Goal: Task Accomplishment & Management: Complete application form

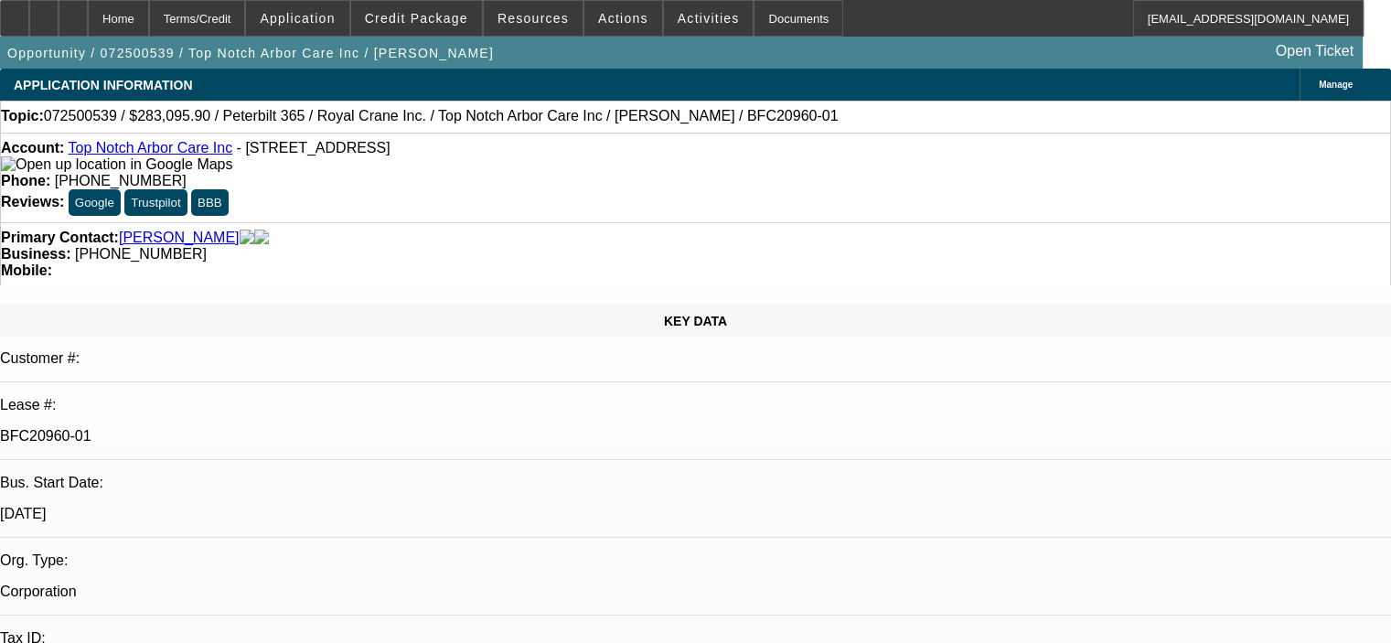
select select "0"
select select "2"
select select "0"
select select "6"
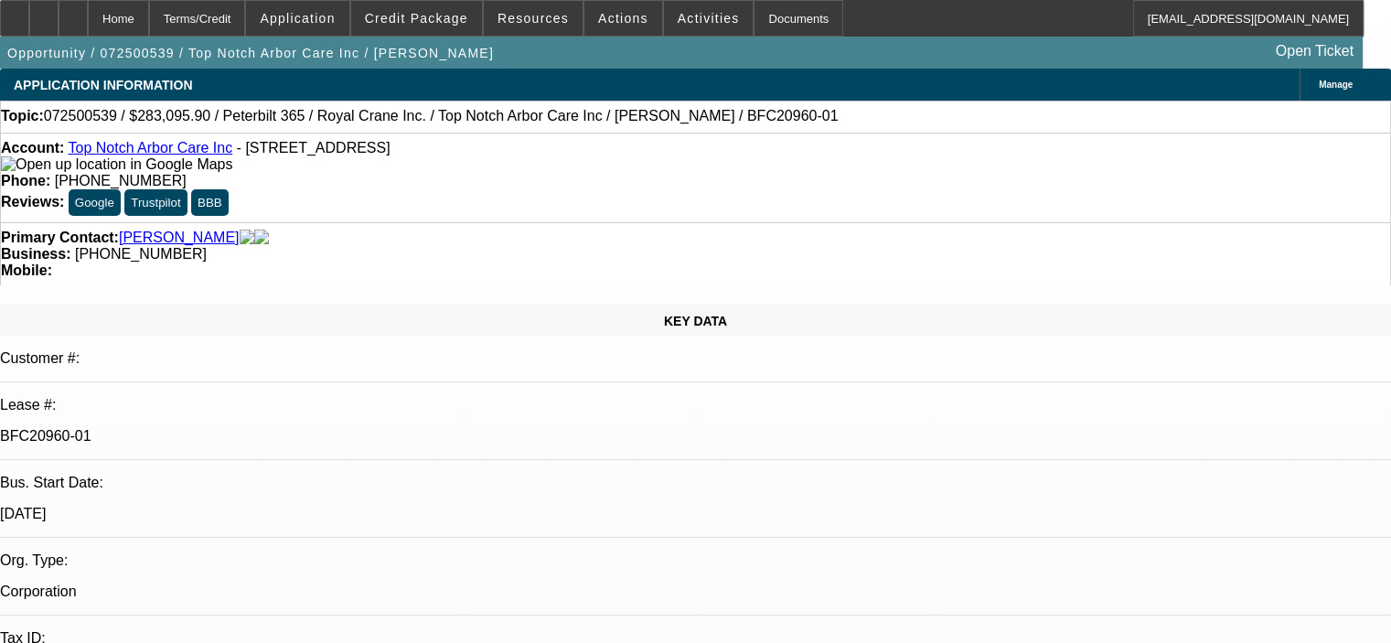
select select "0.15"
select select "2"
select select "0"
select select "6"
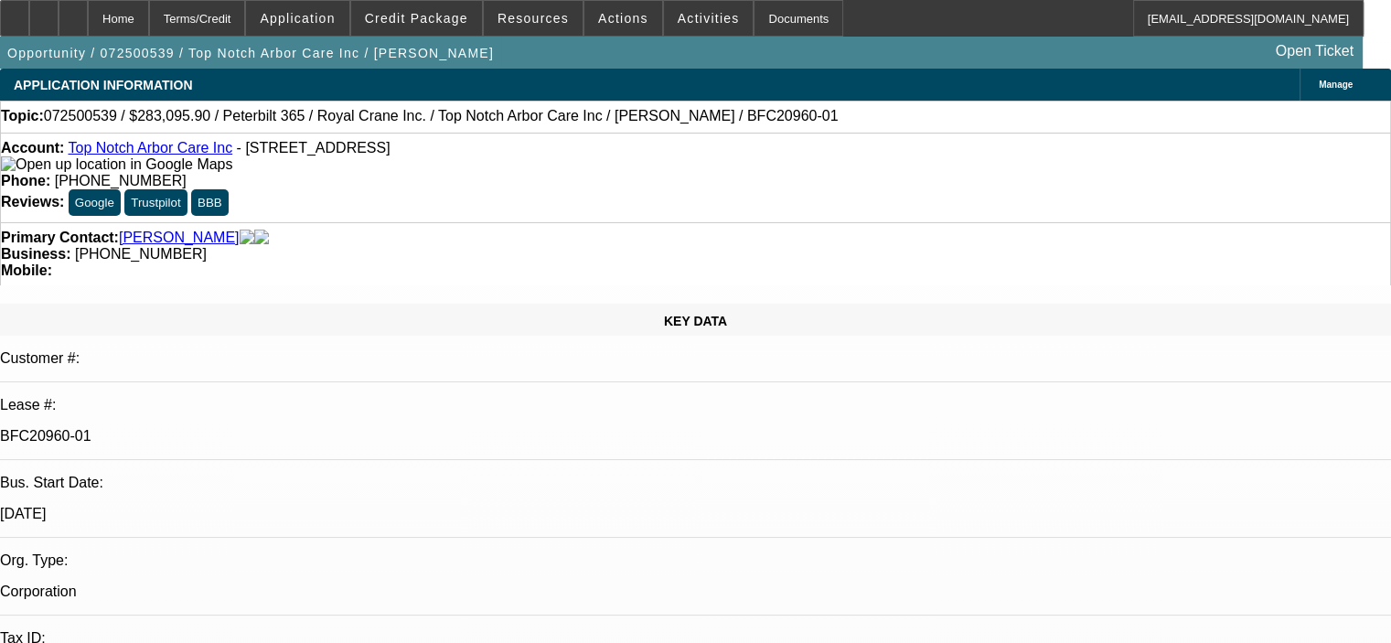
select select "0.15"
select select "2"
select select "0"
select select "6"
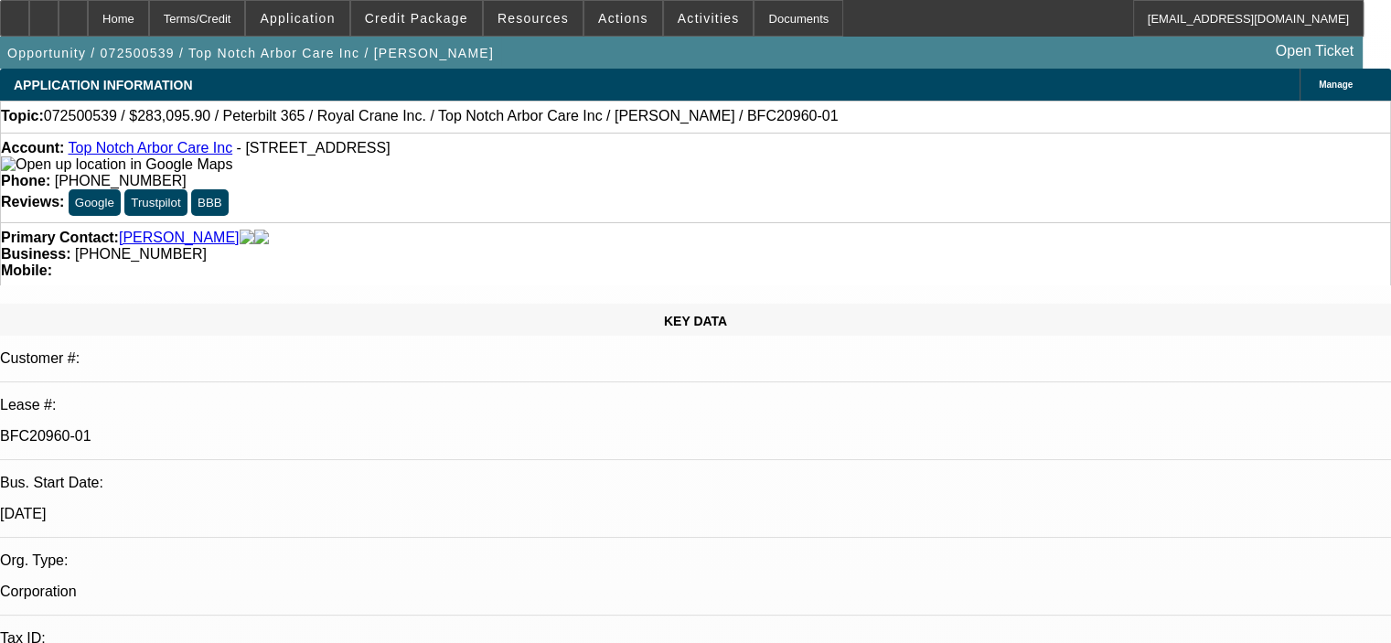
select select "0.15"
select select "2"
select select "0"
select select "6"
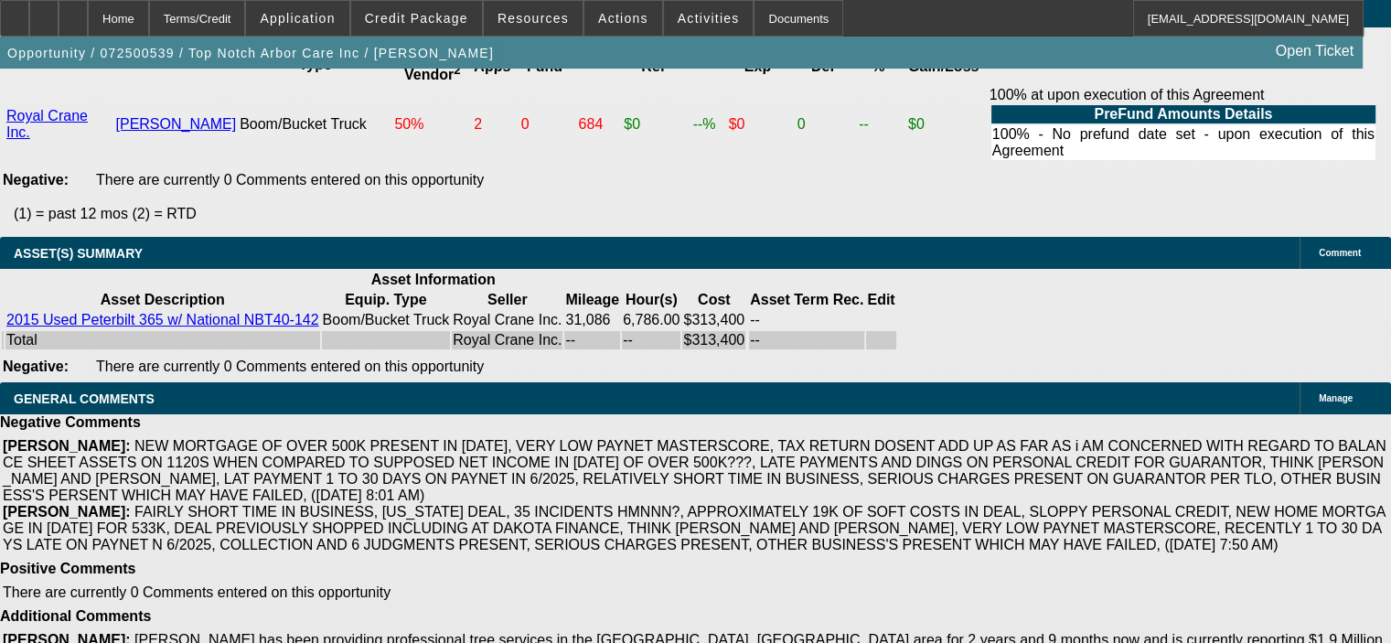
scroll to position [3842, 0]
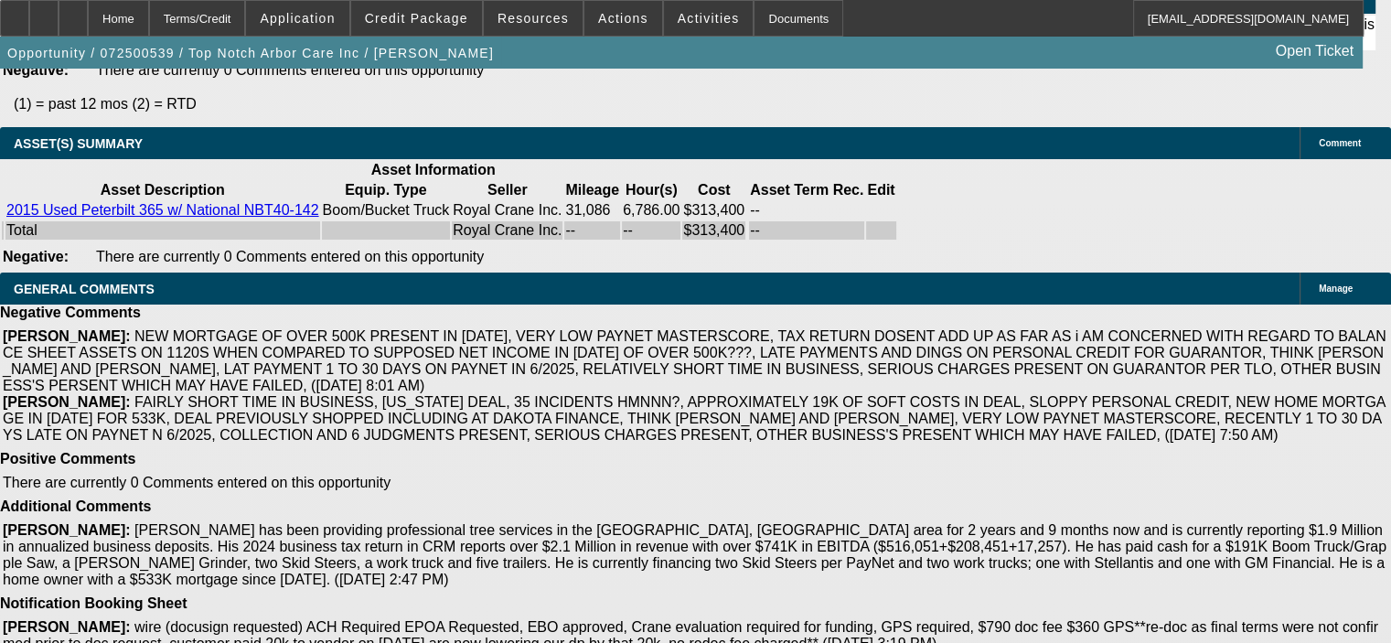
drag, startPoint x: 588, startPoint y: 542, endPoint x: 628, endPoint y: 541, distance: 40.3
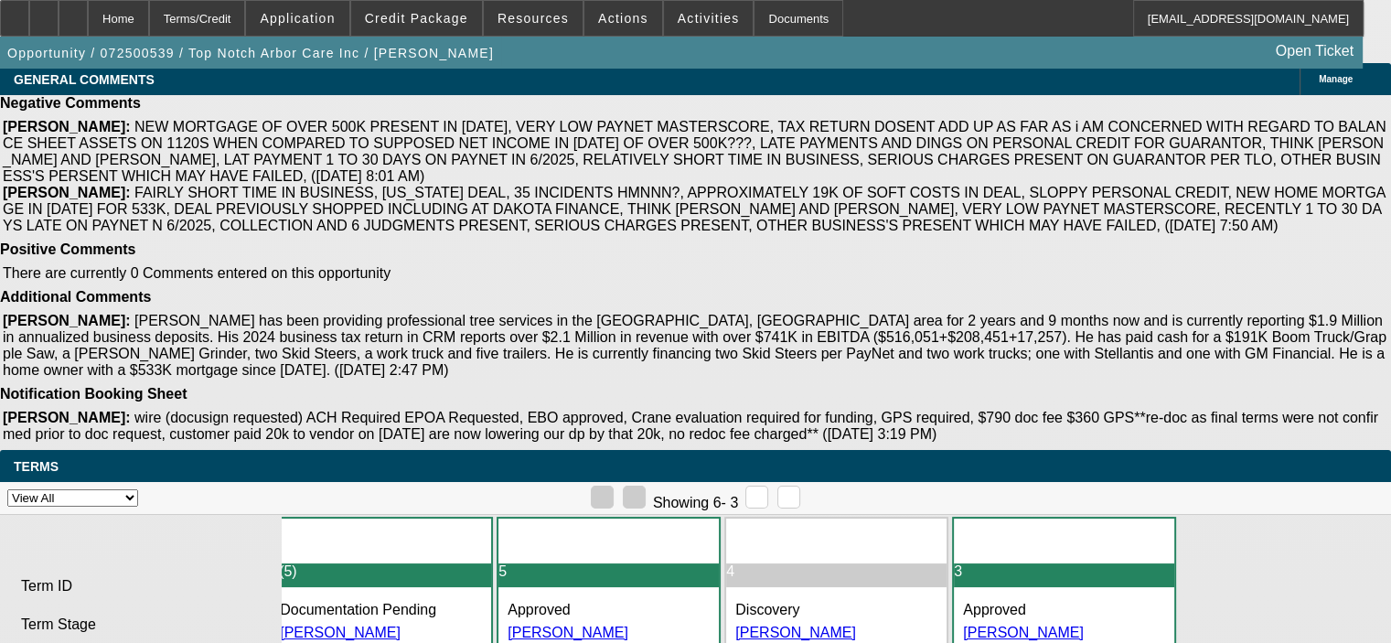
scroll to position [0, 0]
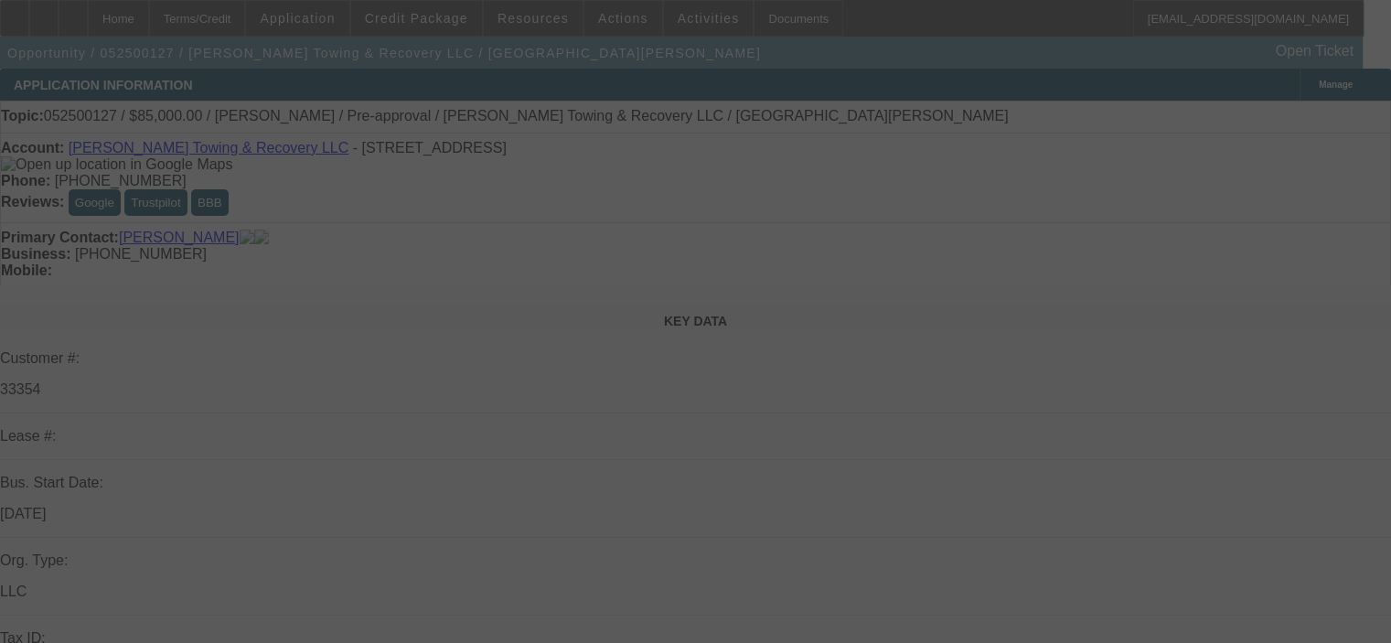
select select "0.15"
select select "2"
select select "0"
select select "6"
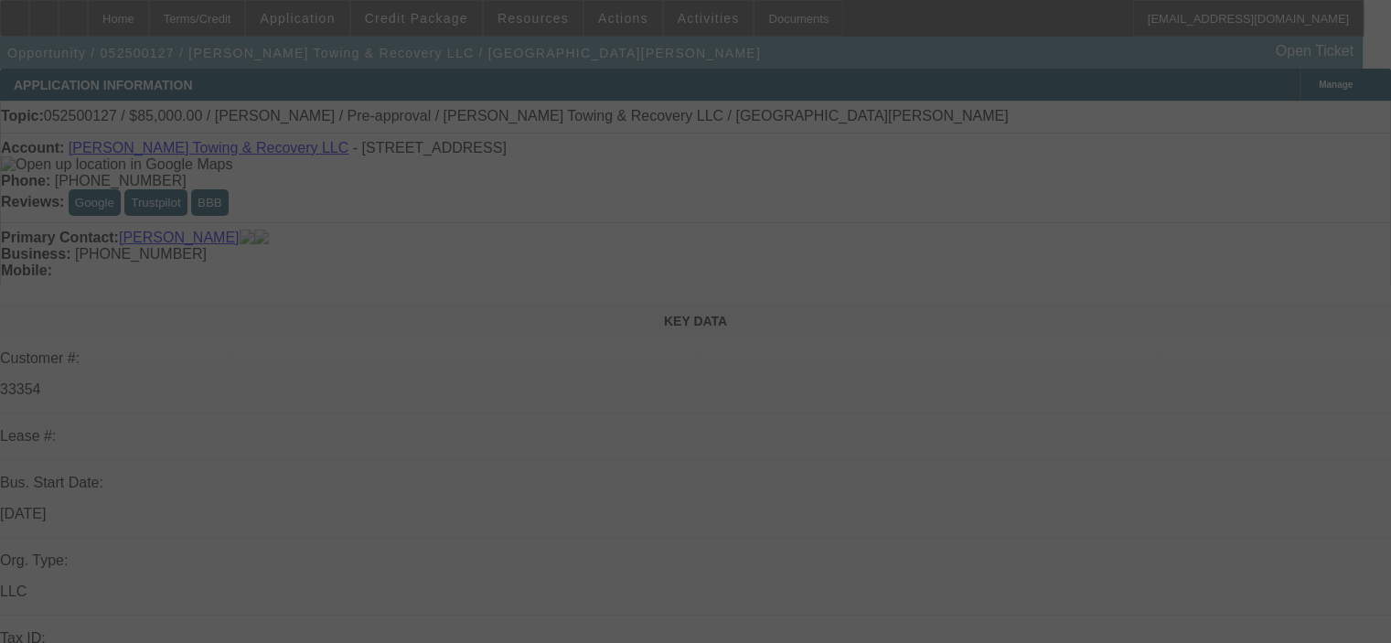
select select "0.15"
select select "2"
select select "0"
select select "6"
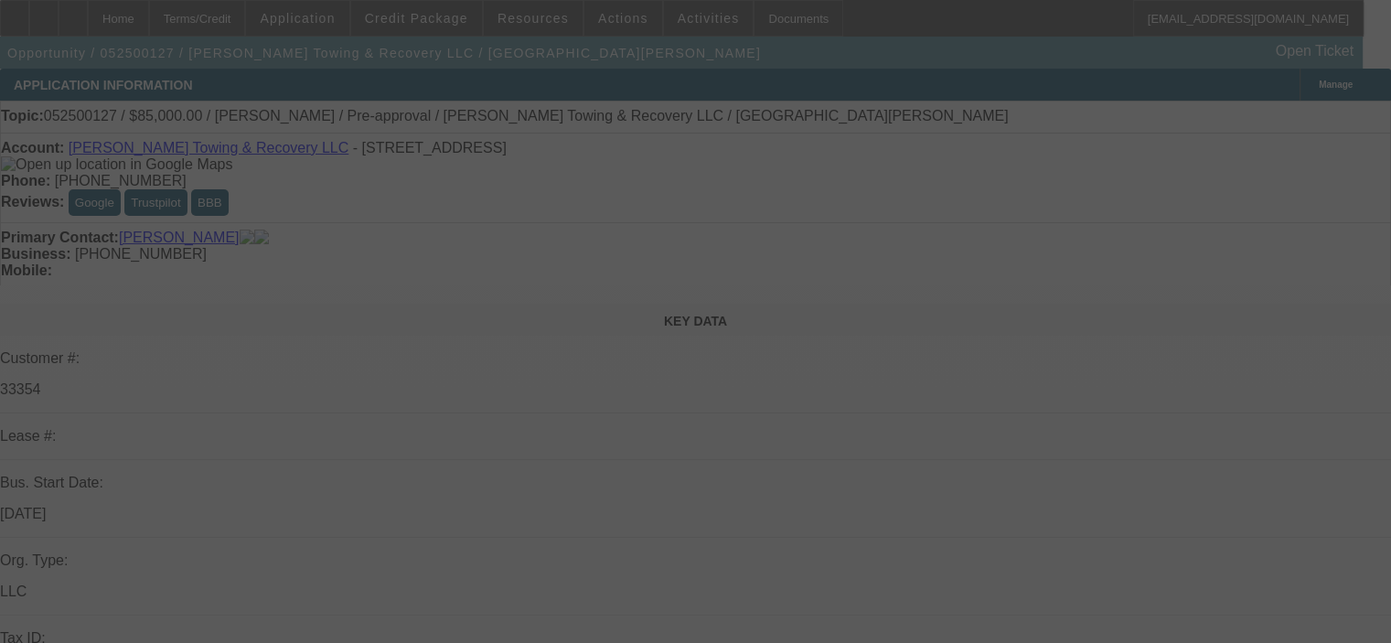
select select "0.15"
select select "2"
select select "0"
select select "6"
